Goal: Task Accomplishment & Management: Use online tool/utility

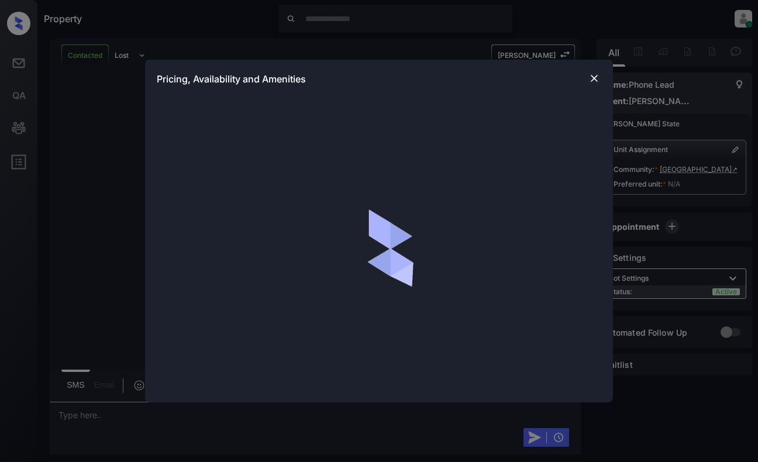
scroll to position [405, 0]
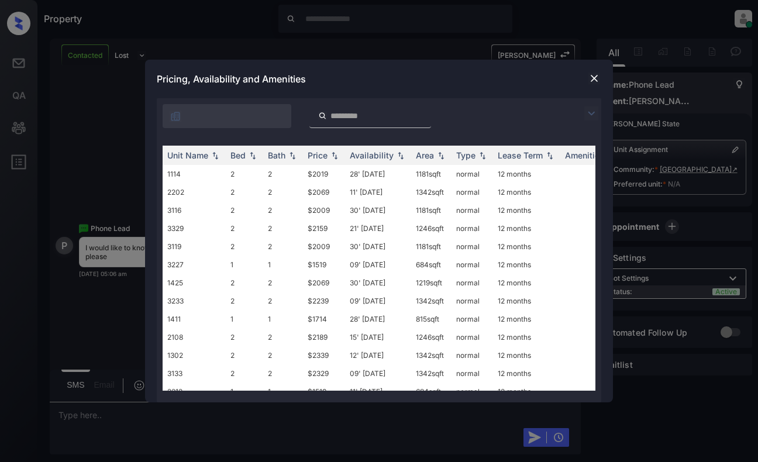
click at [590, 112] on img at bounding box center [591, 113] width 14 height 14
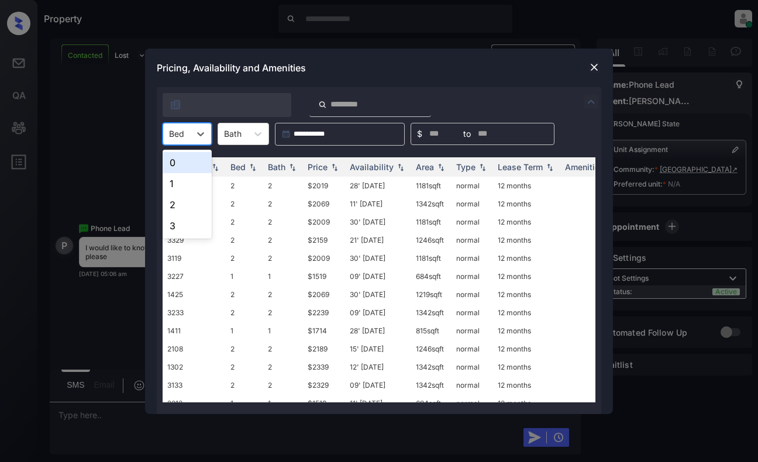
click at [178, 129] on div at bounding box center [176, 133] width 15 height 12
click at [178, 182] on div "1" at bounding box center [187, 183] width 49 height 21
click at [334, 168] on img at bounding box center [335, 167] width 12 height 8
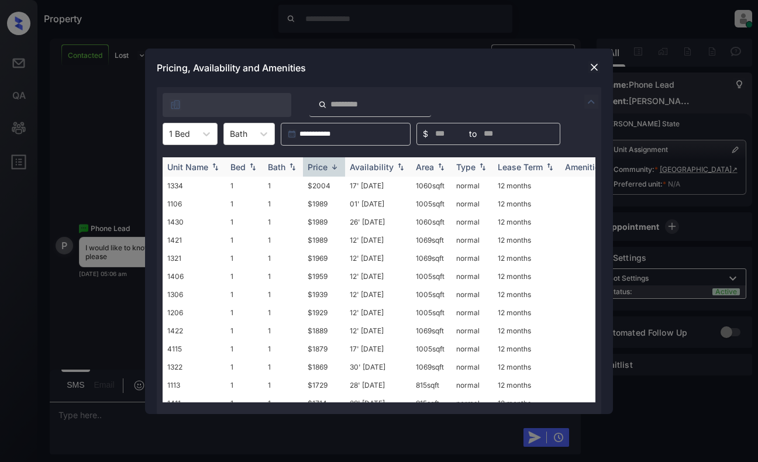
click at [334, 168] on img at bounding box center [335, 167] width 12 height 9
click at [432, 163] on div "Area" at bounding box center [425, 167] width 18 height 10
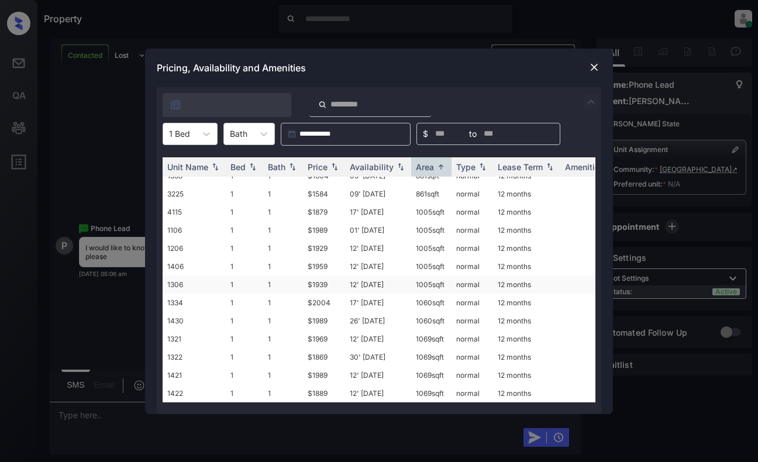
scroll to position [997, 0]
click at [0, 461] on div at bounding box center [0, 462] width 0 height 0
click at [598, 64] on img at bounding box center [594, 67] width 12 height 12
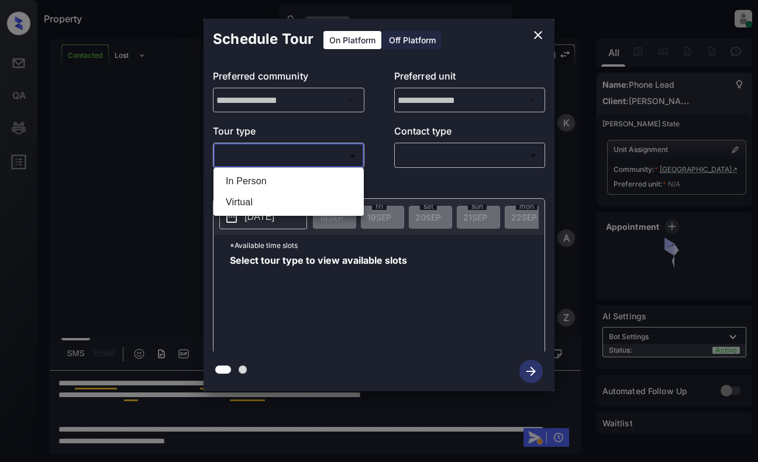
click at [273, 154] on body "Property Dominic Ceralde Online Set yourself offline Set yourself on break Prof…" at bounding box center [379, 231] width 758 height 462
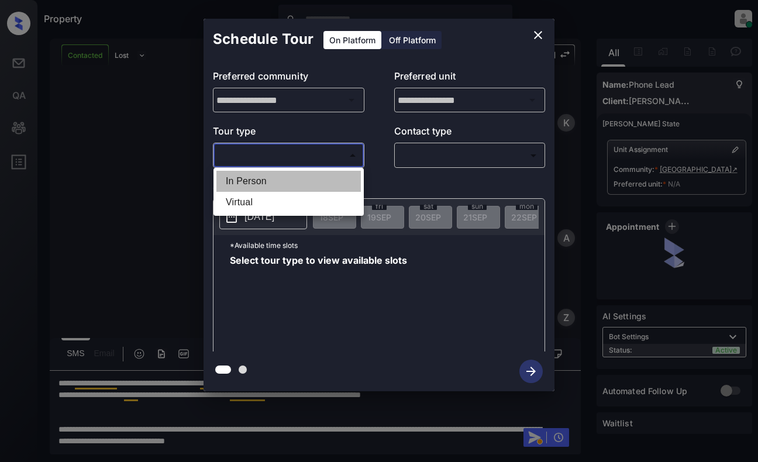
click at [277, 179] on li "In Person" at bounding box center [288, 181] width 144 height 21
type input "********"
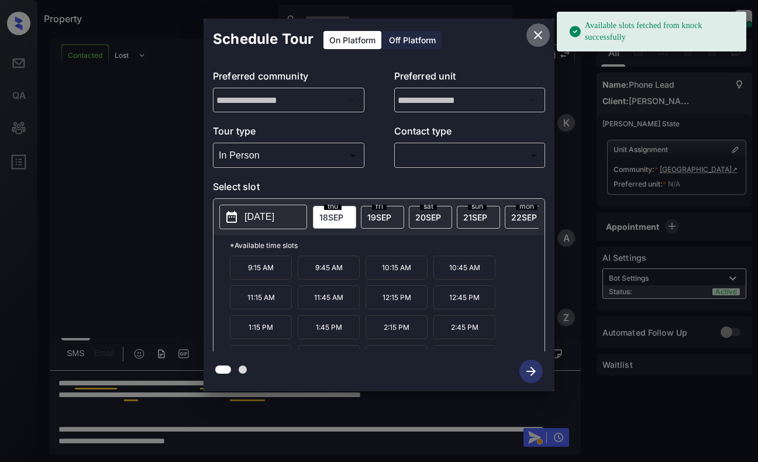
click at [536, 33] on icon "close" at bounding box center [538, 35] width 8 height 8
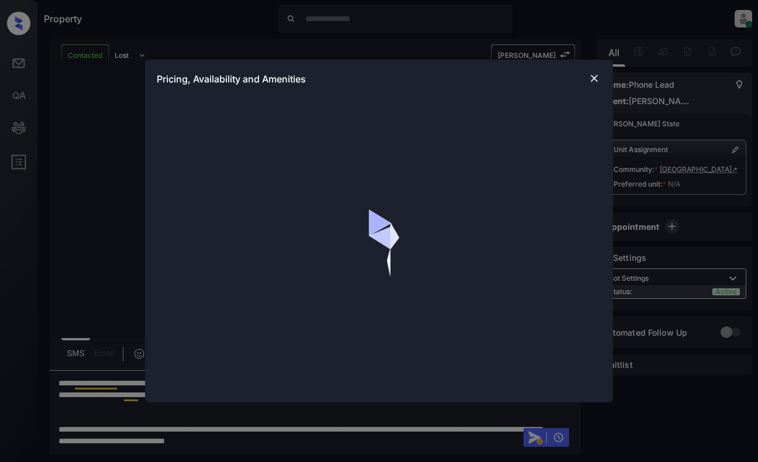
scroll to position [405, 0]
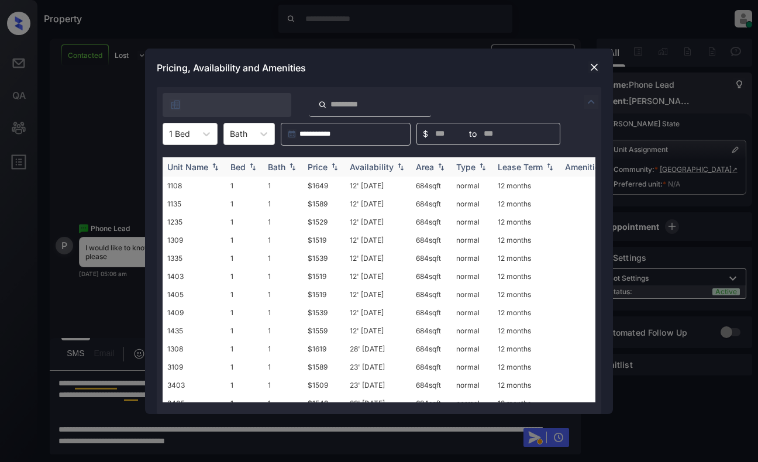
click at [329, 166] on img at bounding box center [335, 167] width 12 height 8
click at [329, 166] on img at bounding box center [335, 167] width 12 height 9
click at [586, 63] on div "Pricing, Availability and Amenities" at bounding box center [379, 68] width 468 height 39
click at [596, 61] on img at bounding box center [594, 67] width 12 height 12
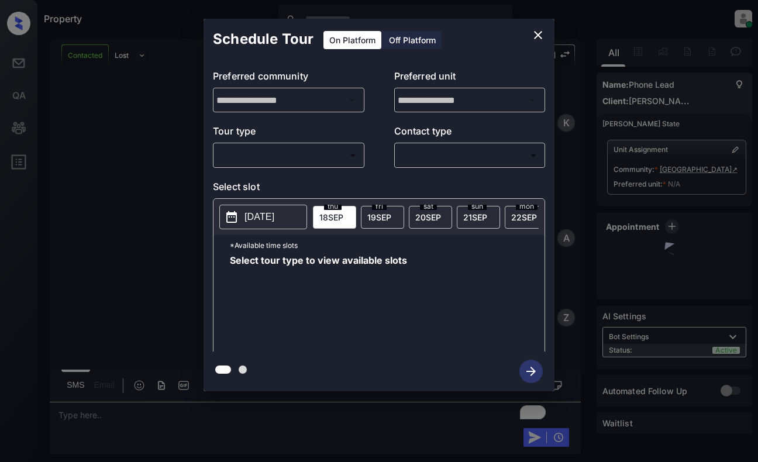
scroll to position [405, 0]
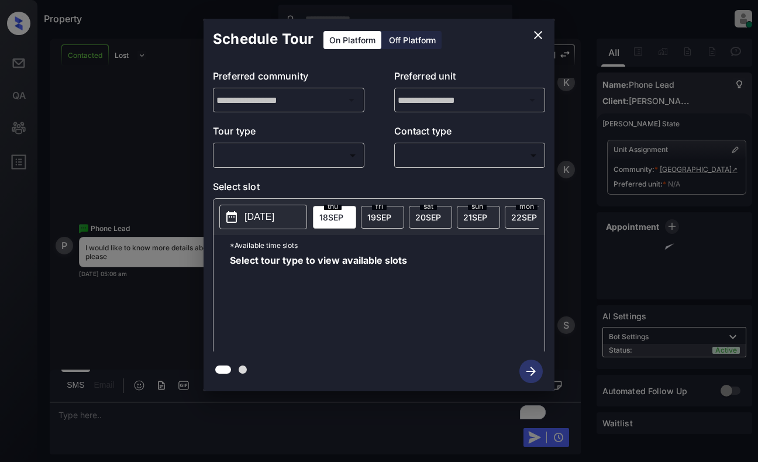
click at [332, 151] on body "Property Dominic Ceralde Online Set yourself offline Set yourself on break Prof…" at bounding box center [379, 231] width 758 height 462
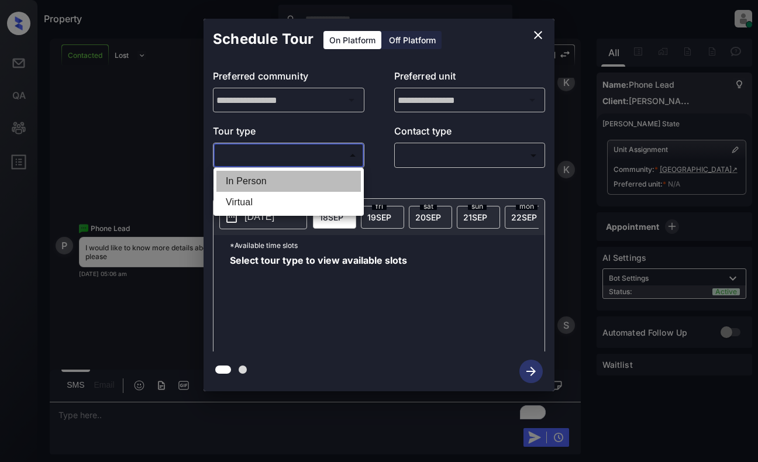
click at [311, 184] on li "In Person" at bounding box center [288, 181] width 144 height 21
type input "********"
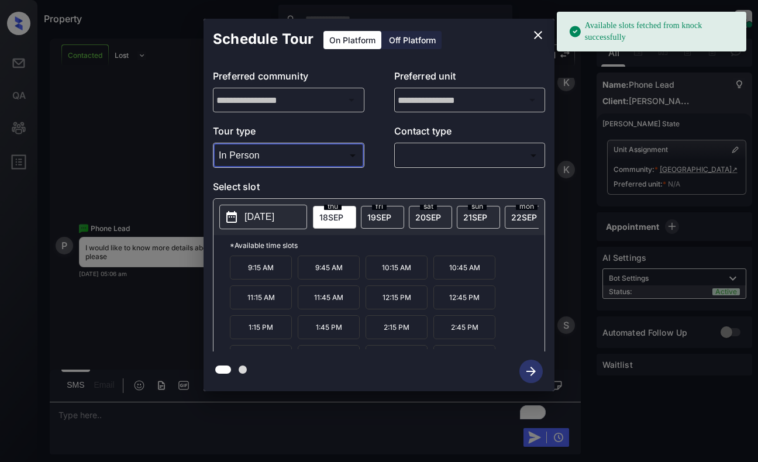
click at [271, 217] on p "2025-09-18" at bounding box center [259, 217] width 30 height 14
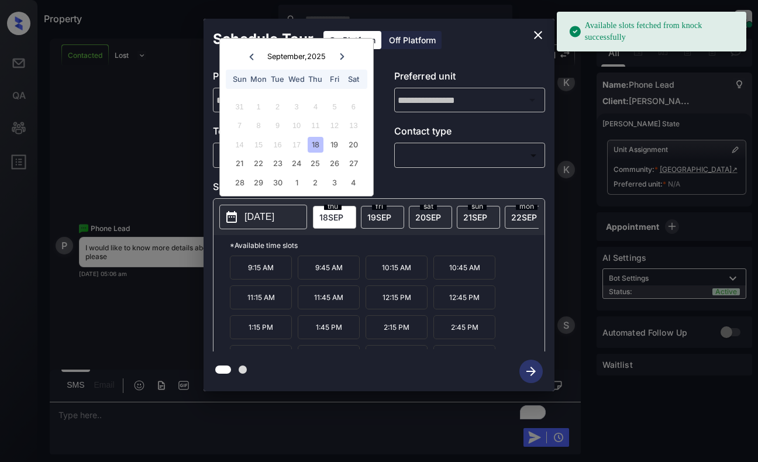
click at [535, 32] on icon "close" at bounding box center [538, 35] width 8 height 8
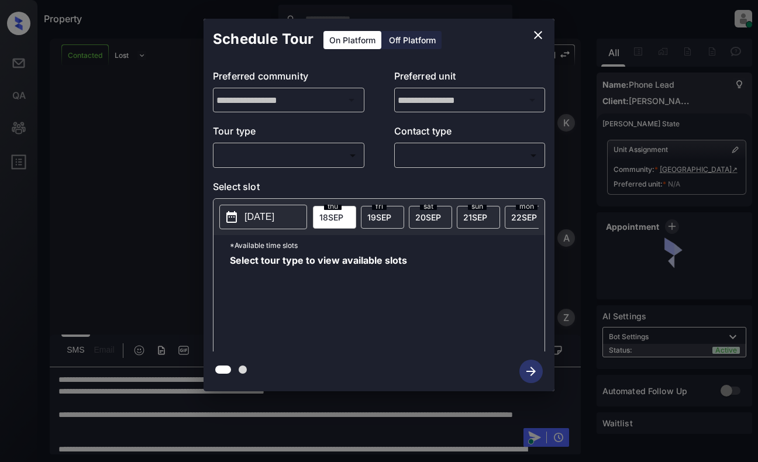
scroll to position [20, 0]
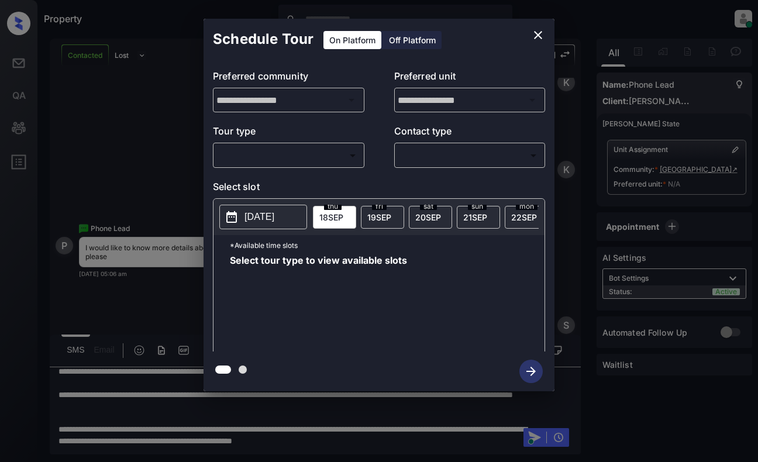
click at [313, 152] on body "Property [PERSON_NAME] Online Set yourself offline Set yourself on break Profil…" at bounding box center [379, 231] width 758 height 462
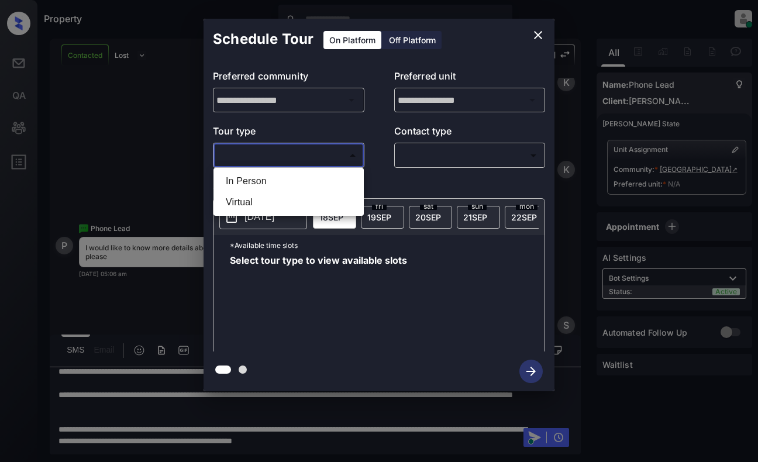
click at [312, 177] on li "In Person" at bounding box center [288, 181] width 144 height 21
type input "********"
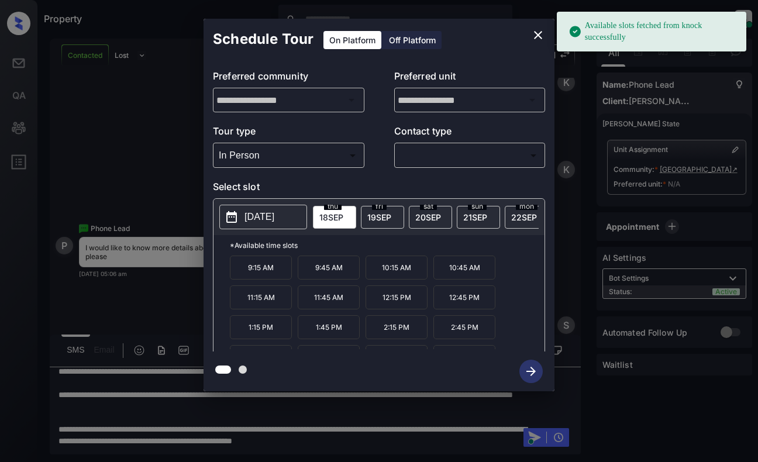
click at [274, 223] on p "[DATE]" at bounding box center [259, 217] width 30 height 14
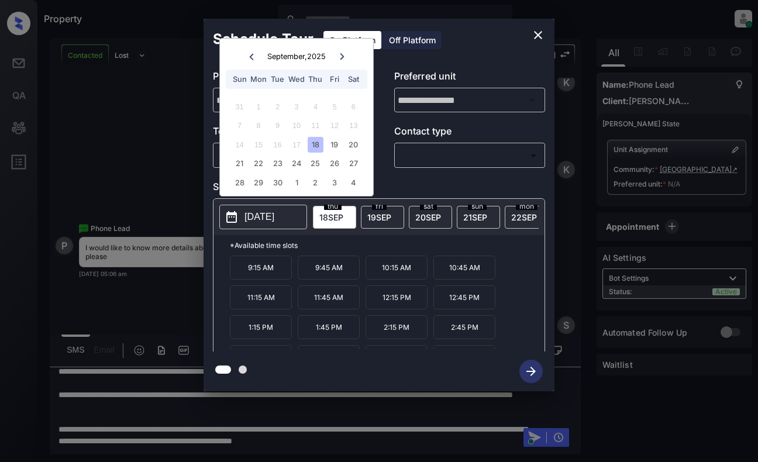
click at [537, 31] on icon "close" at bounding box center [538, 35] width 14 height 14
